Goal: Task Accomplishment & Management: Manage account settings

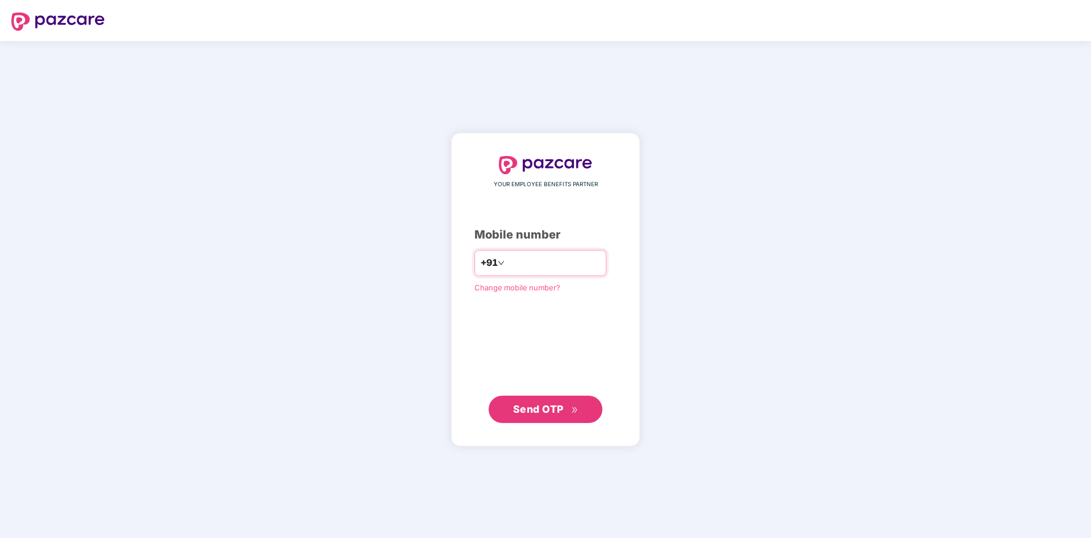
click at [541, 261] on input "number" at bounding box center [553, 263] width 93 height 18
type input "**********"
click at [517, 419] on button "Send OTP" at bounding box center [546, 408] width 114 height 27
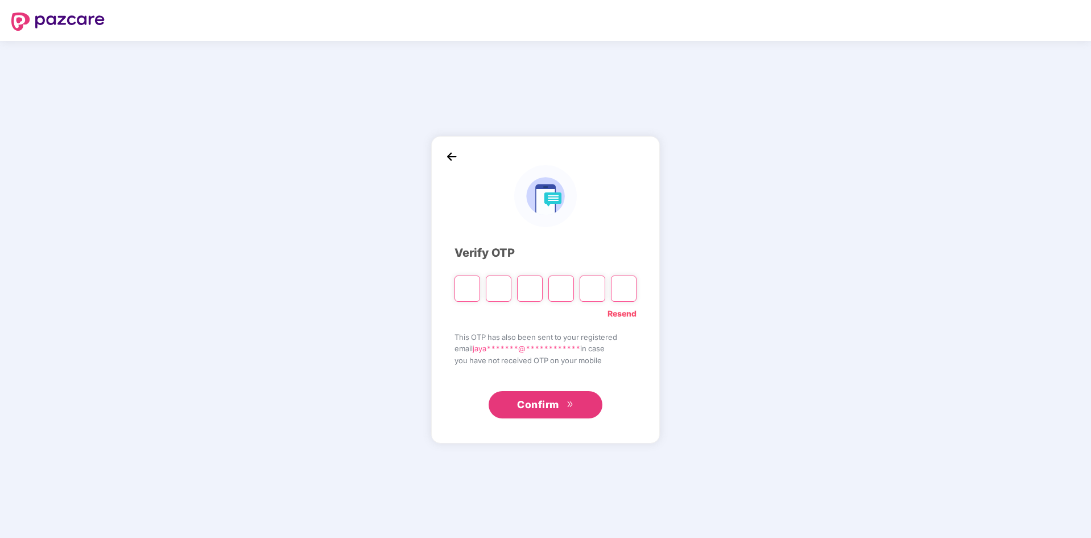
type input "*"
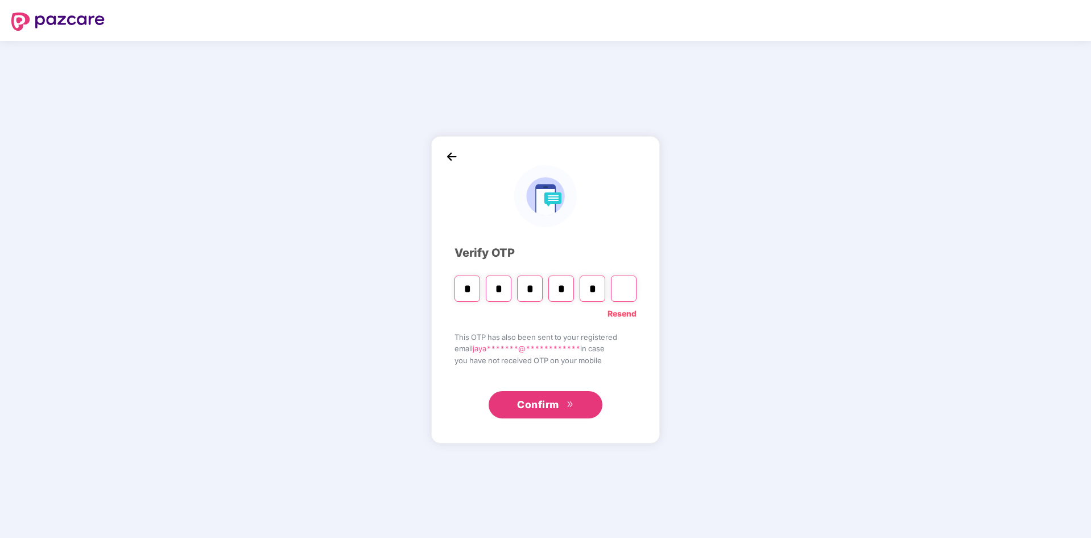
type input "*"
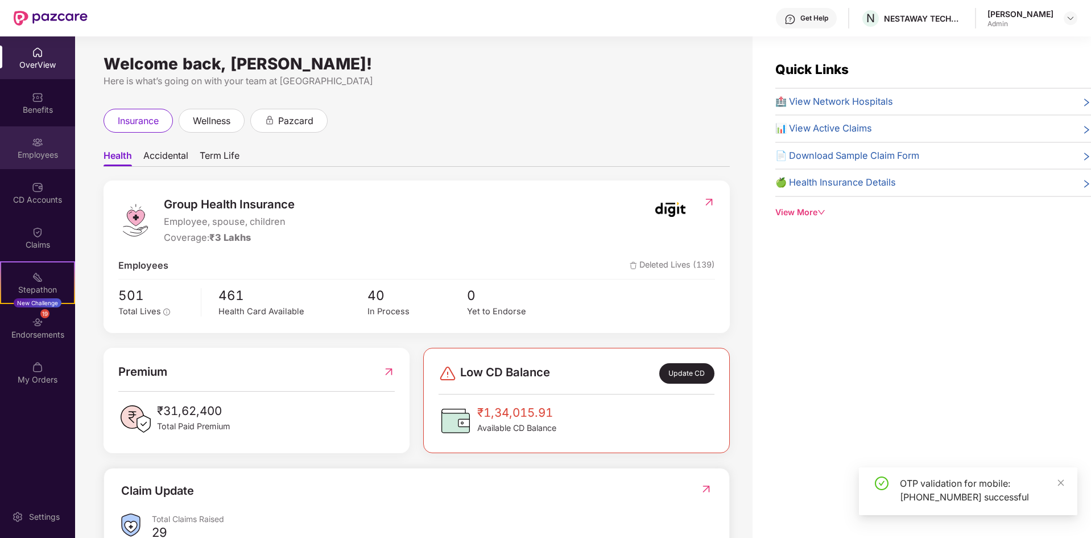
click at [31, 154] on div "Employees" at bounding box center [37, 154] width 75 height 11
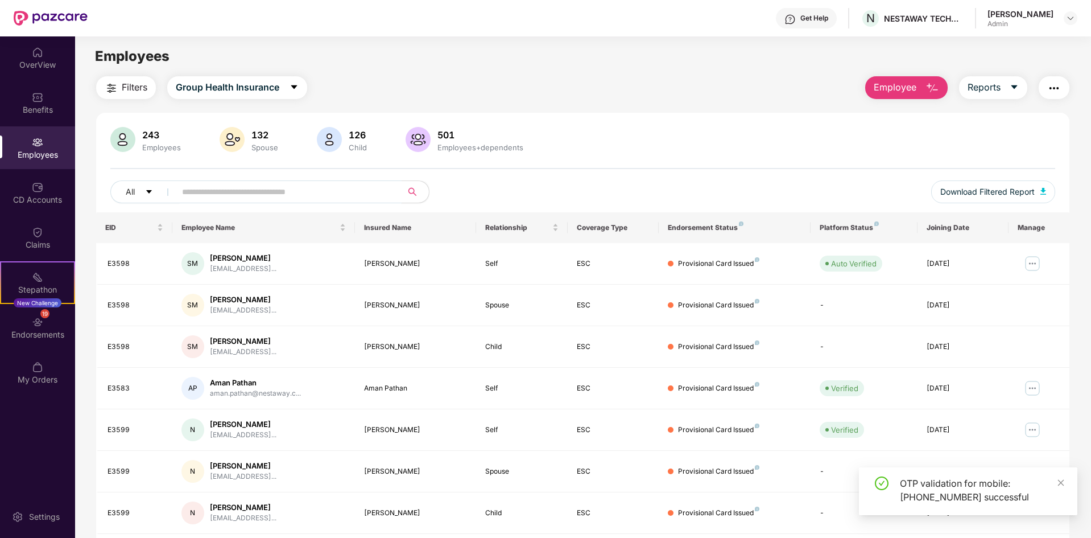
click at [302, 197] on input "text" at bounding box center [284, 191] width 204 height 17
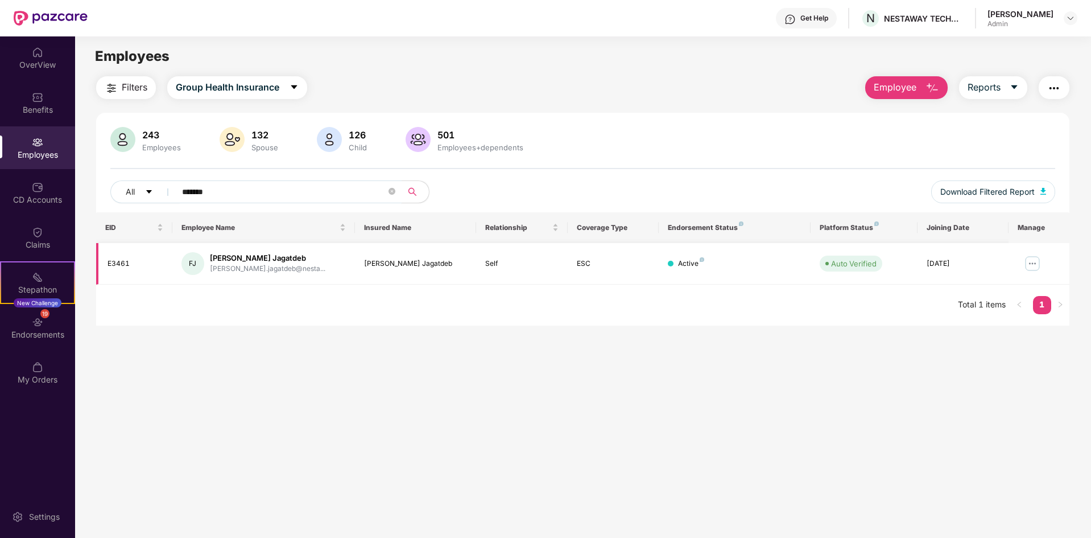
type input "*******"
click at [325, 254] on div "FJ [PERSON_NAME] Jagatdeb [PERSON_NAME].jagatdeb@nesta..." at bounding box center [264, 263] width 164 height 23
click at [1031, 265] on img at bounding box center [1033, 263] width 18 height 18
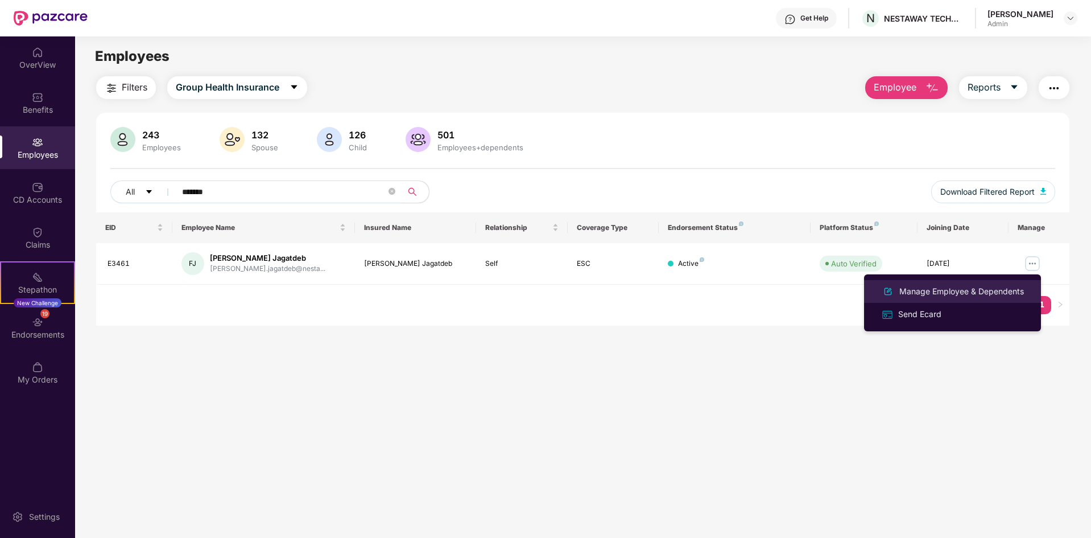
click at [957, 297] on div "Manage Employee & Dependents" at bounding box center [961, 291] width 129 height 13
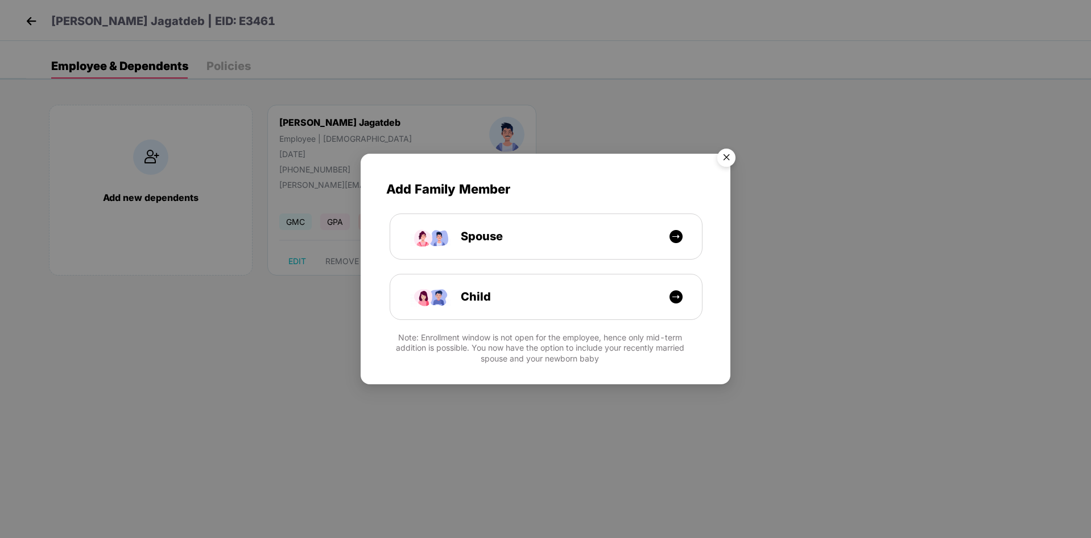
click at [722, 158] on img "Close" at bounding box center [727, 159] width 32 height 32
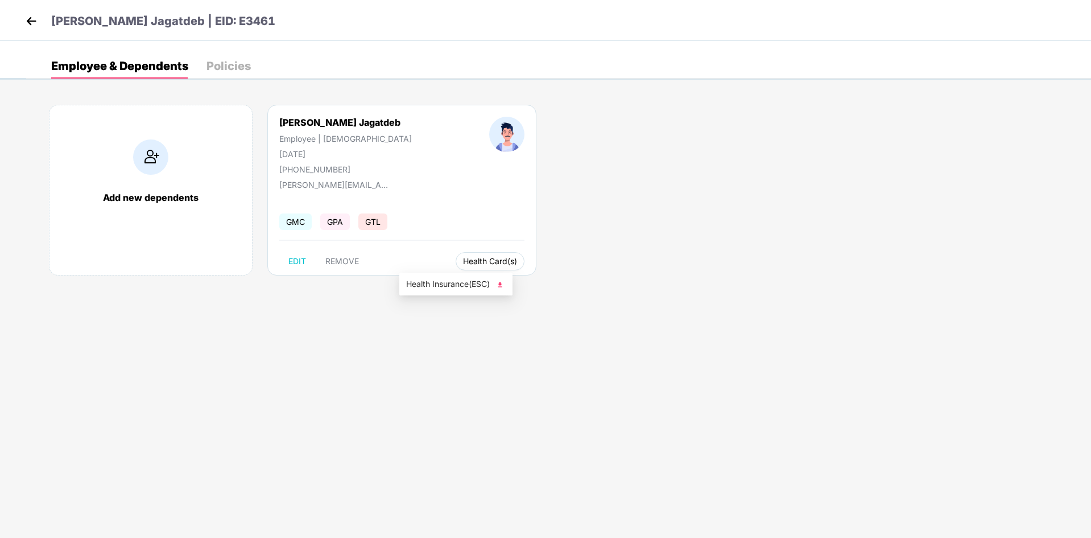
click at [463, 259] on span "Health Card(s)" at bounding box center [490, 261] width 54 height 6
click at [501, 283] on img at bounding box center [499, 284] width 11 height 11
